Goal: Find specific page/section

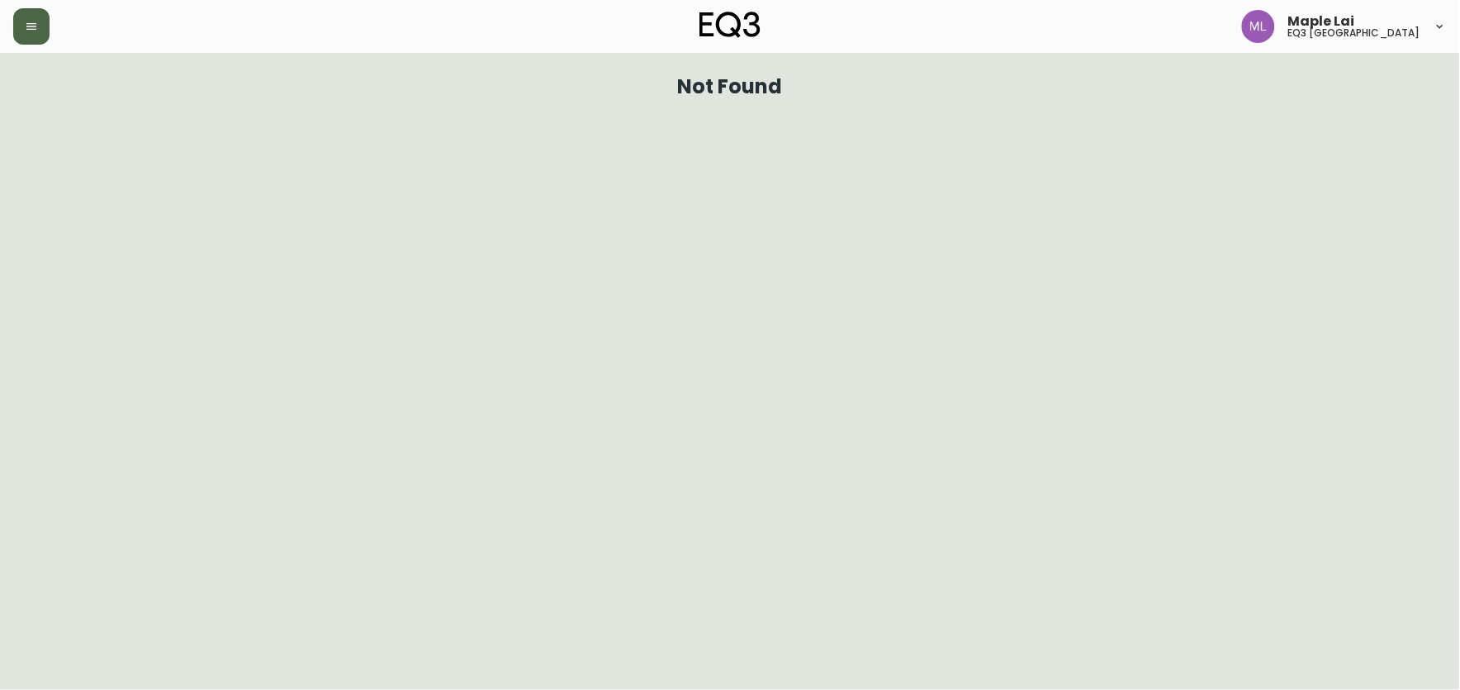
click at [18, 29] on button "button" at bounding box center [31, 26] width 36 height 36
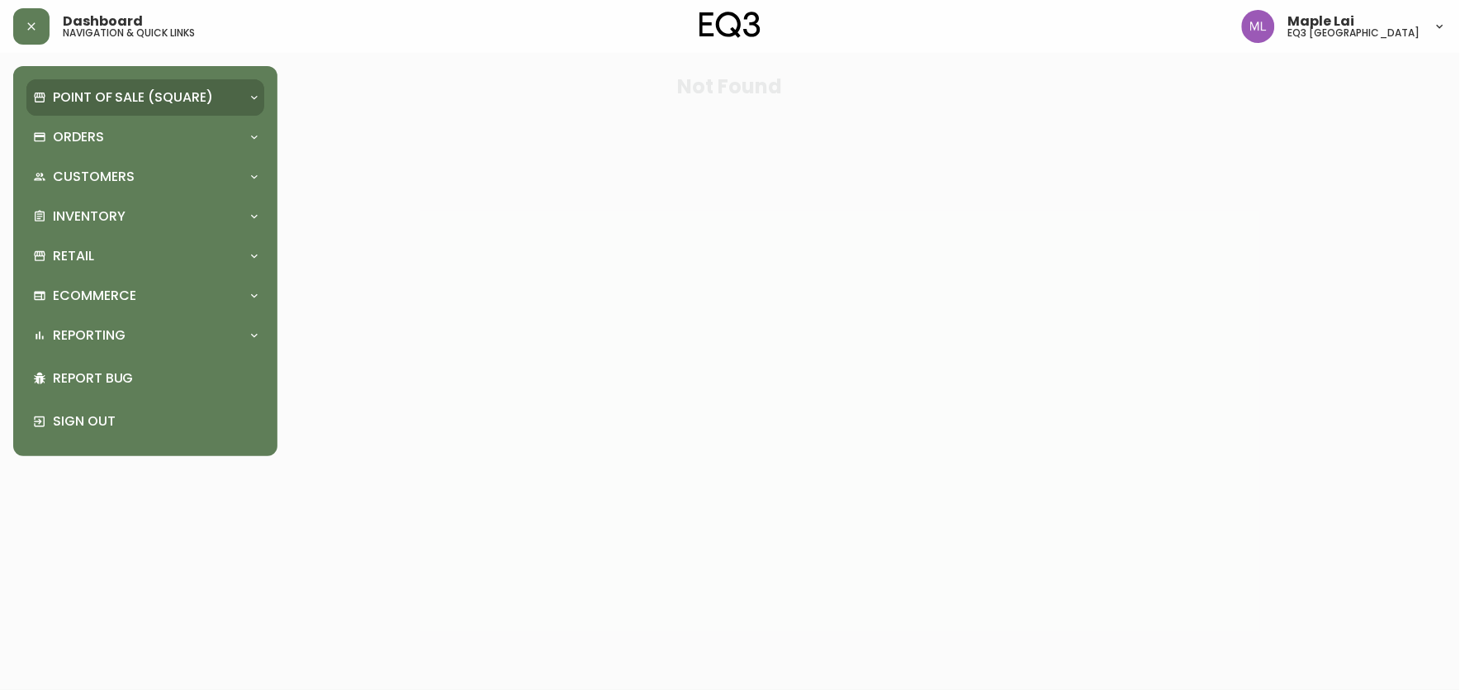
click at [160, 100] on p "Point of Sale (Square)" at bounding box center [133, 97] width 160 height 18
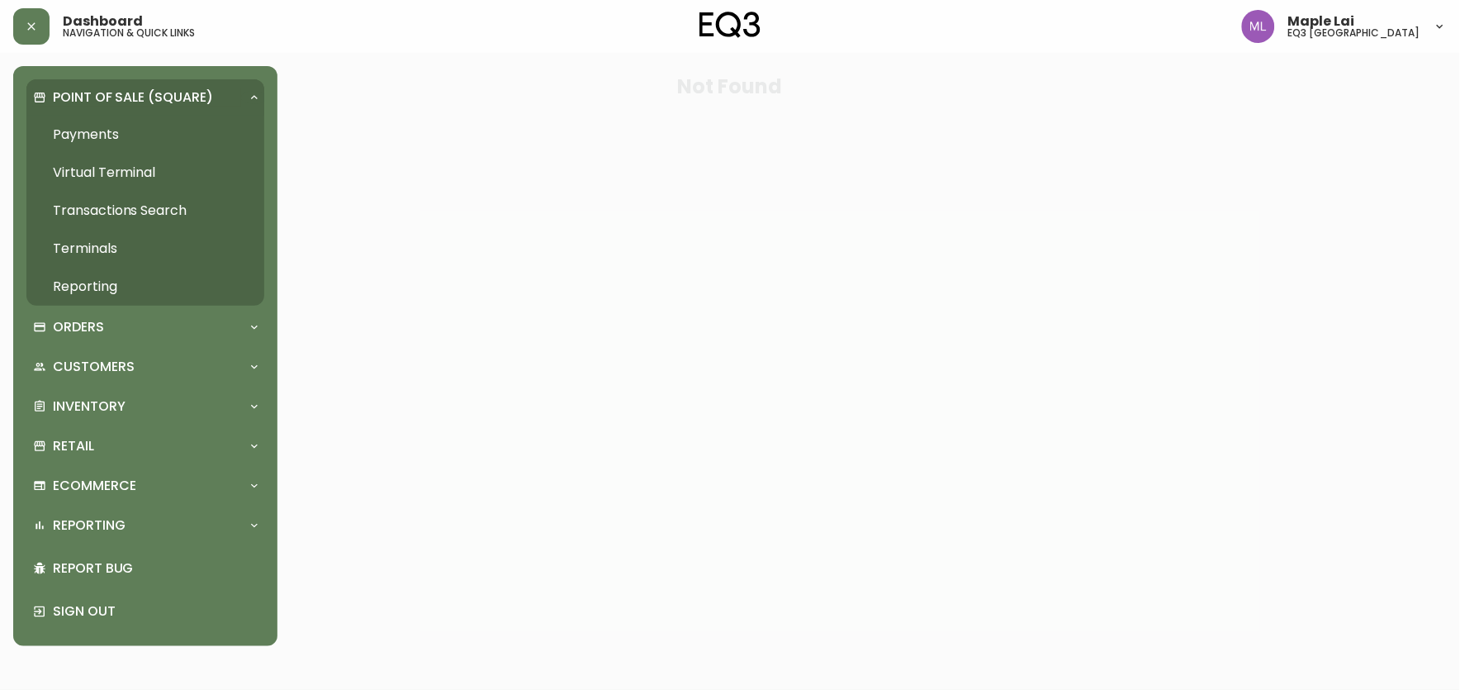
click at [141, 279] on link "Reporting" at bounding box center [145, 287] width 238 height 38
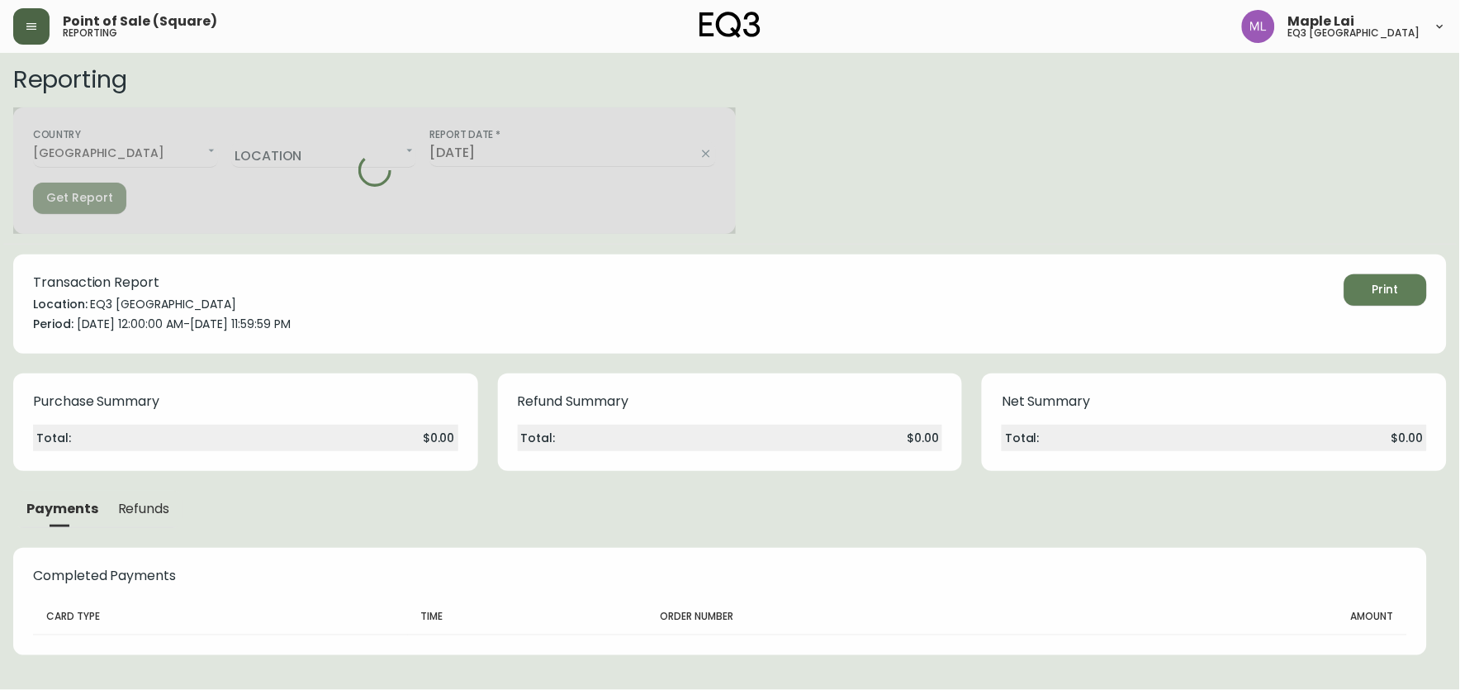
click at [40, 33] on button "button" at bounding box center [31, 26] width 36 height 36
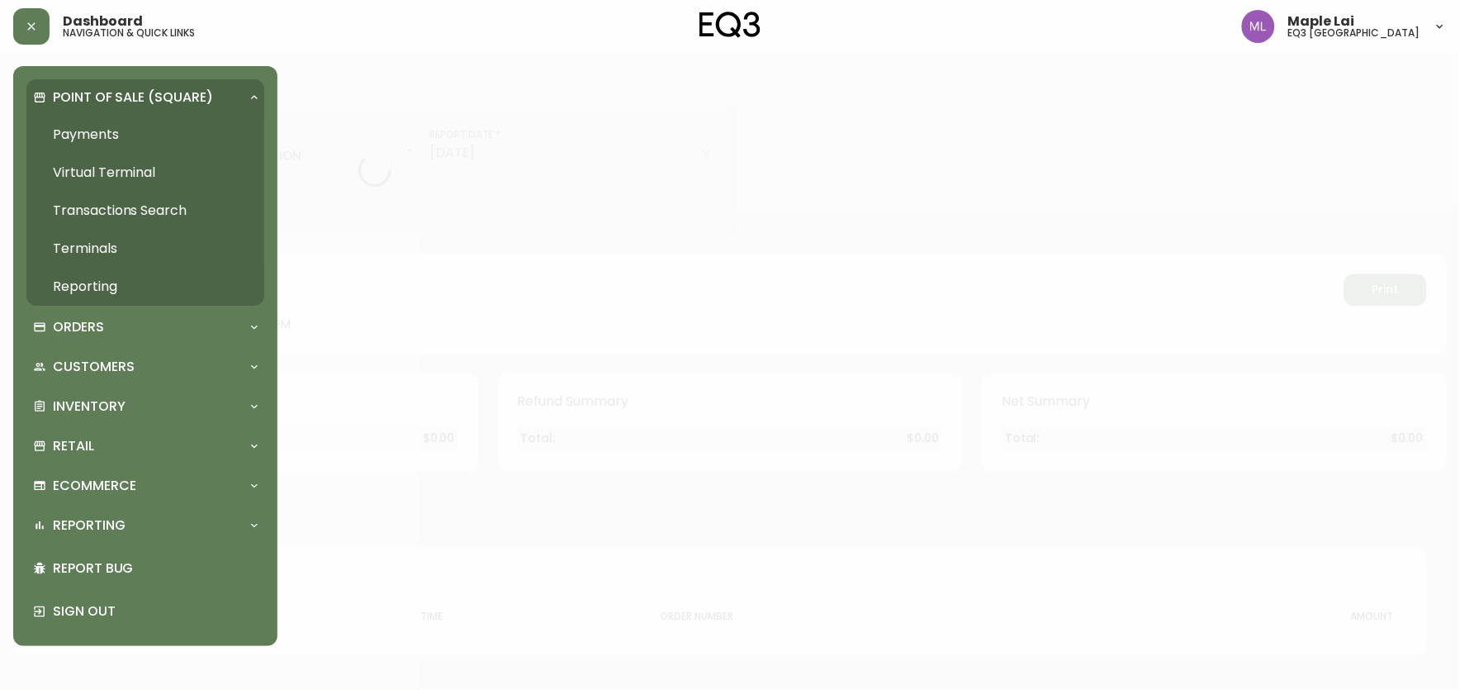
click at [113, 287] on link "Reporting" at bounding box center [145, 287] width 238 height 38
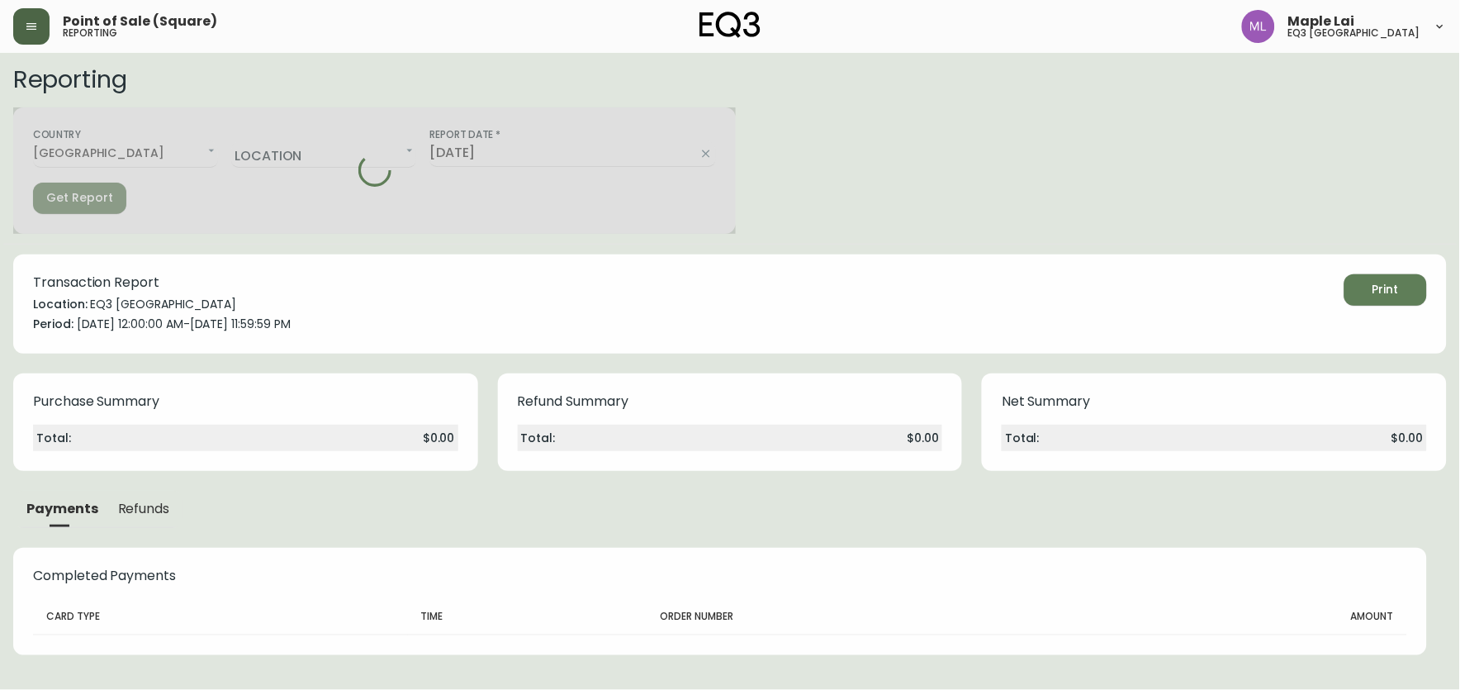
click at [17, 17] on button "button" at bounding box center [31, 26] width 36 height 36
